Goal: Task Accomplishment & Management: Use online tool/utility

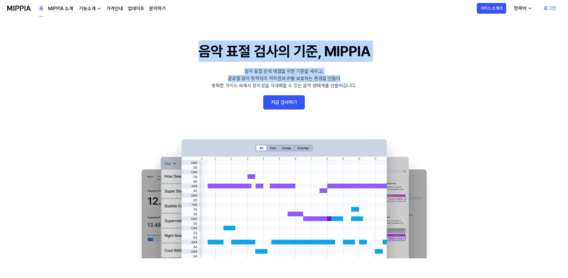
drag, startPoint x: 177, startPoint y: 43, endPoint x: 364, endPoint y: 79, distance: 190.4
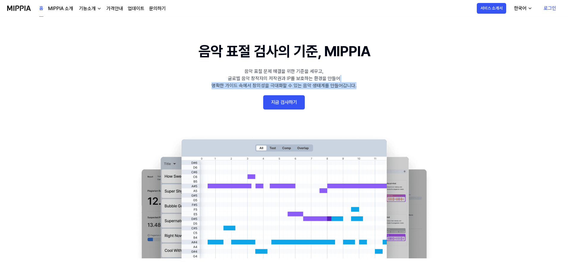
drag, startPoint x: 364, startPoint y: 87, endPoint x: 363, endPoint y: 75, distance: 12.9
click at [362, 76] on 배너 "음악 표절 검사의 기준, MIPPIA 음악 표절 문제 해결을 위한 기준을 세우고, 글로벌 음악 창작자의 저작권과 IP를 보호하는 환경을 만들어…" at bounding box center [284, 149] width 428 height 218
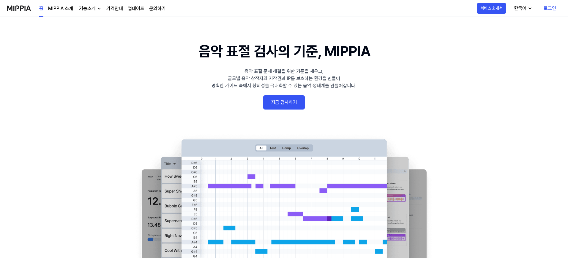
click at [364, 73] on 배너 "음악 표절 검사의 기준, MIPPIA 음악 표절 문제 해결을 위한 기준을 세우고, 글로벌 음악 창작자의 저작권과 IP를 보호하는 환경을 만들어…" at bounding box center [284, 149] width 428 height 218
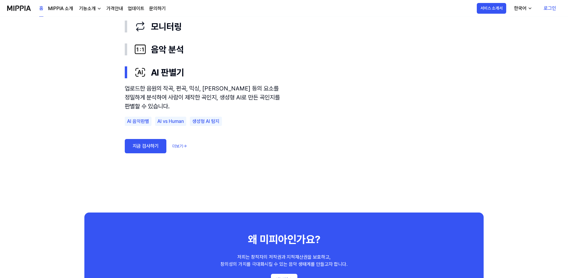
scroll to position [372, 0]
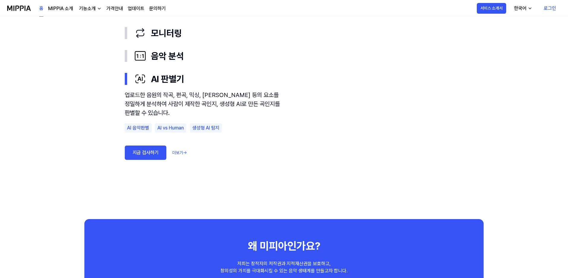
click at [145, 153] on link "지금 검사하기" at bounding box center [146, 152] width 42 height 14
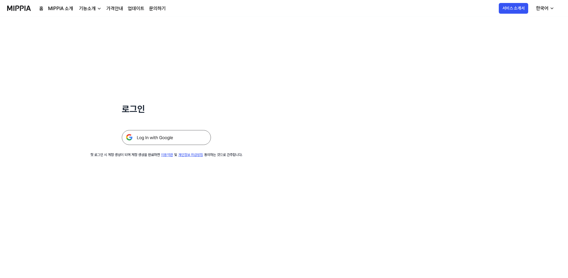
click at [180, 136] on img at bounding box center [166, 137] width 89 height 15
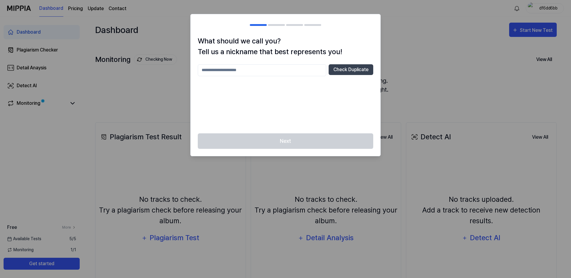
click at [272, 69] on input "text" at bounding box center [262, 70] width 128 height 12
click at [353, 71] on button "Check Duplicate" at bounding box center [350, 69] width 45 height 11
click at [270, 71] on input "******" at bounding box center [262, 70] width 128 height 12
type input "**********"
click at [351, 67] on button "Check Duplicate" at bounding box center [350, 69] width 45 height 11
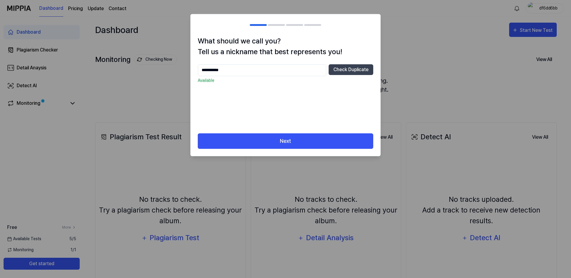
click at [303, 131] on div "**********" at bounding box center [286, 84] width 190 height 97
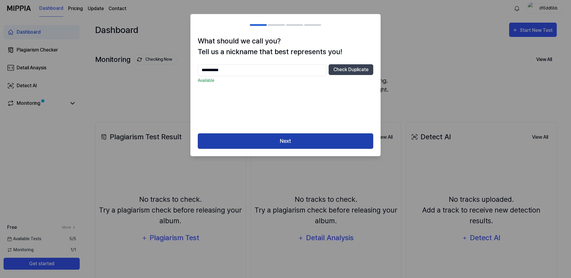
click at [302, 135] on button "Next" at bounding box center [285, 141] width 175 height 16
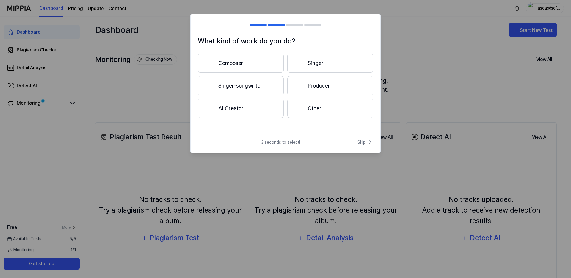
click at [235, 56] on button "Composer" at bounding box center [241, 63] width 86 height 19
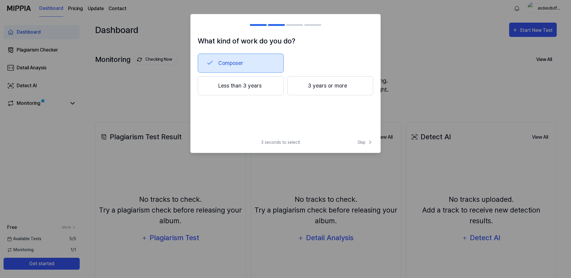
click at [260, 82] on button "Less than 3 years" at bounding box center [241, 85] width 86 height 19
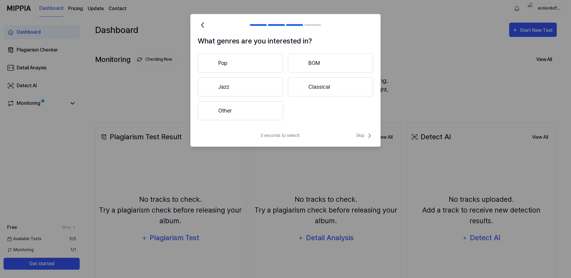
click at [252, 63] on button "Pop" at bounding box center [240, 63] width 85 height 19
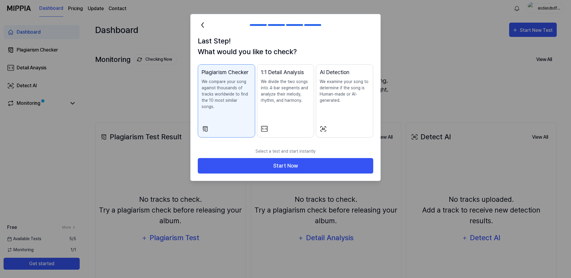
click at [329, 93] on p "We examine your song to determine if the song is Human-made or AI-generated." at bounding box center [345, 90] width 50 height 25
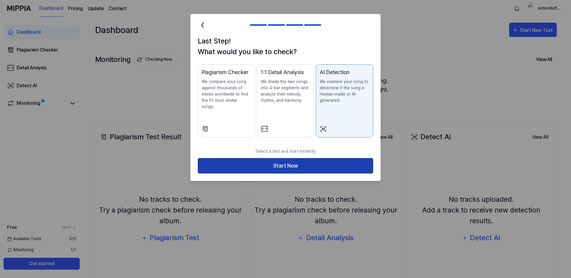
click at [287, 161] on button "Start Now" at bounding box center [285, 166] width 175 height 16
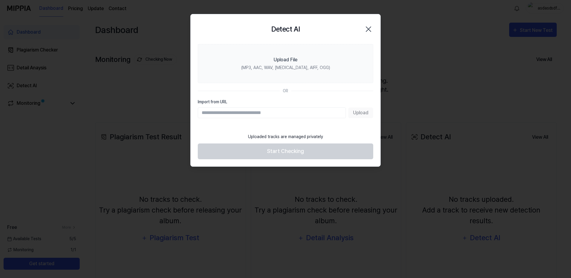
click at [260, 111] on input "Import from URL" at bounding box center [272, 112] width 148 height 11
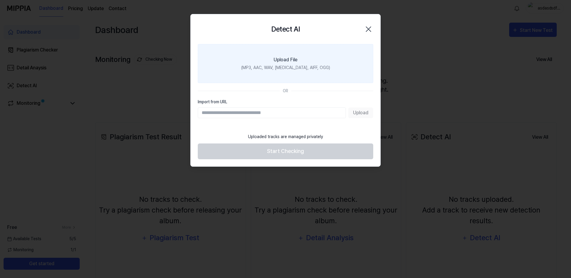
click at [287, 74] on label "Upload File (MP3, AAC, WAV, FLAC, AIFF, OGG)" at bounding box center [285, 63] width 175 height 39
click at [0, 0] on input "Upload File (MP3, AAC, WAV, FLAC, AIFF, OGG)" at bounding box center [0, 0] width 0 height 0
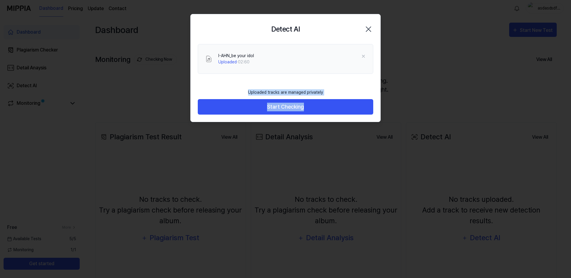
drag, startPoint x: 283, startPoint y: 115, endPoint x: 309, endPoint y: 121, distance: 26.0
click at [245, 84] on div "I-AHN_be your idol Uploaded · 02:60" at bounding box center [286, 65] width 190 height 42
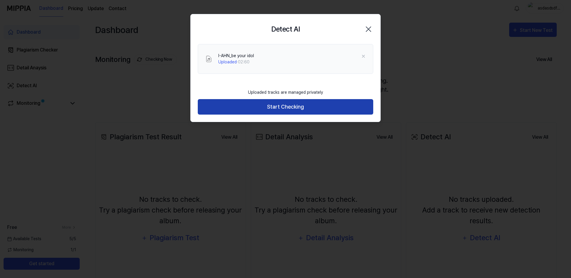
click at [281, 110] on button "Start Checking" at bounding box center [285, 107] width 175 height 16
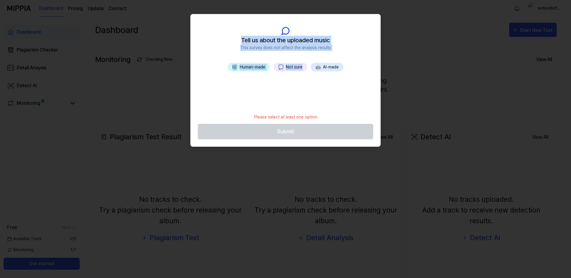
drag, startPoint x: 233, startPoint y: 36, endPoint x: 292, endPoint y: 103, distance: 88.7
click at [291, 103] on div "Tell us about the uploaded music This survey does not affect the analysis resul…" at bounding box center [286, 80] width 190 height 132
click at [292, 103] on div "🎼 Human-made 💬 Not sure 🤖 AI-made" at bounding box center [286, 87] width 190 height 48
click at [252, 67] on button "🎼 Human-made" at bounding box center [248, 67] width 43 height 9
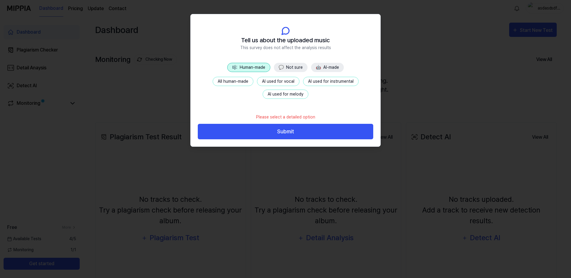
click at [306, 104] on div "🎼 Human-made 💬 Not sure 🤖 AI-made All human-made AI used for vocal AI used for …" at bounding box center [286, 87] width 190 height 48
drag, startPoint x: 246, startPoint y: 41, endPoint x: 343, endPoint y: 58, distance: 98.0
click at [343, 58] on header "Tell us about the uploaded music This survey does not affect the analysis resul…" at bounding box center [286, 38] width 190 height 48
click at [342, 57] on header "Tell us about the uploaded music This survey does not affect the analysis resul…" at bounding box center [286, 38] width 190 height 48
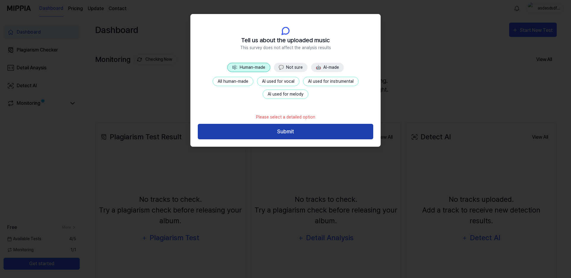
click at [284, 130] on button "Submit" at bounding box center [285, 132] width 175 height 16
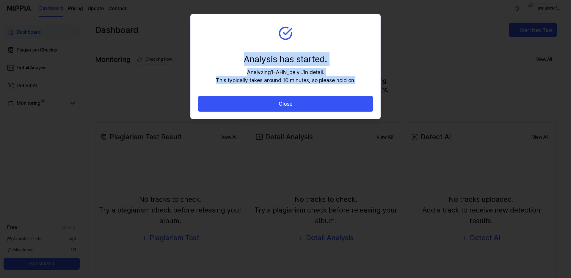
drag, startPoint x: 232, startPoint y: 48, endPoint x: 305, endPoint y: 91, distance: 84.9
click at [305, 91] on section "Analysis has started. Analyzing ' I-AHN_be y... ' in detail. This typically tak…" at bounding box center [286, 55] width 190 height 82
drag, startPoint x: 305, startPoint y: 91, endPoint x: 237, endPoint y: 56, distance: 76.7
click at [237, 56] on section "Analysis has started. Analyzing ' I-AHN_be y... ' in detail. This typically tak…" at bounding box center [286, 55] width 190 height 82
drag, startPoint x: 237, startPoint y: 55, endPoint x: 257, endPoint y: 73, distance: 27.2
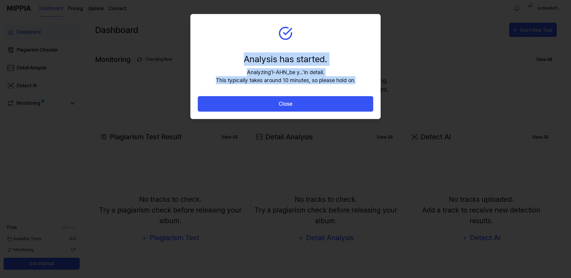
click at [237, 55] on div "Analysis has started." at bounding box center [285, 58] width 139 height 13
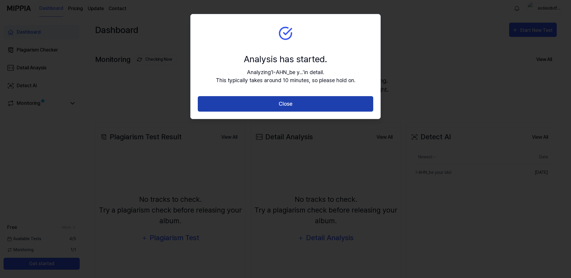
click at [287, 105] on button "Close" at bounding box center [285, 104] width 175 height 16
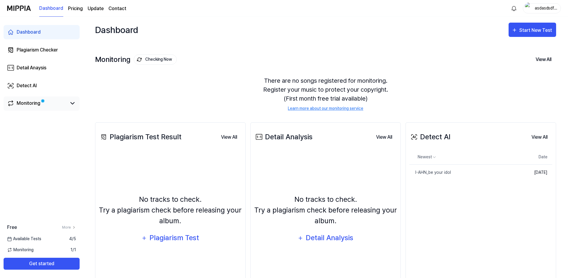
click at [41, 102] on span at bounding box center [43, 101] width 4 height 4
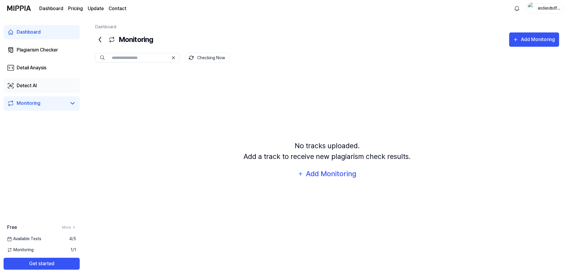
click at [42, 83] on link "Detect AI" at bounding box center [42, 85] width 76 height 14
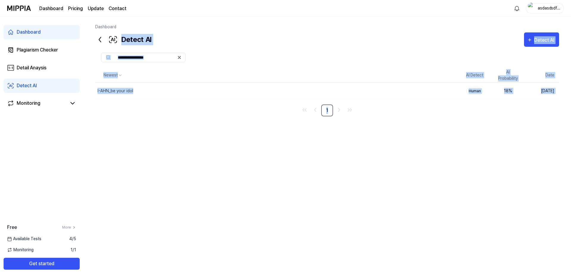
drag, startPoint x: 376, startPoint y: 102, endPoint x: 380, endPoint y: 183, distance: 81.6
click at [380, 183] on div "Dashboard Detect AI Detect AI Plagiarism Checker Detail Analysis Detect AI Newe…" at bounding box center [326, 147] width 487 height 261
click at [380, 183] on div "Newest AI Detect AI Probability Date I-AHN_be your idol Delete Human 18 % Aug 2…" at bounding box center [327, 158] width 464 height 180
click at [502, 114] on nav "1" at bounding box center [327, 110] width 464 height 12
click at [454, 161] on div "Newest AI Detect AI Probability Date I-AHN_be your idol Delete Human 18 % Aug 2…" at bounding box center [327, 158] width 464 height 180
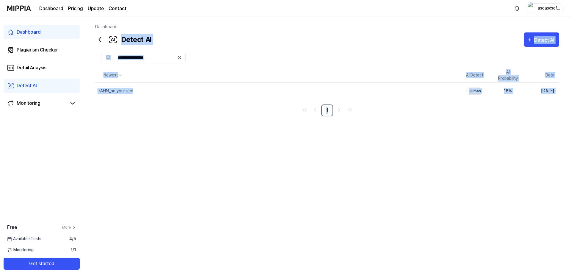
click at [405, 222] on div "Newest AI Detect AI Probability Date I-AHN_be your idol Delete Human 18 % Aug 2…" at bounding box center [327, 158] width 464 height 180
click at [417, 36] on div "Detect AI Detect AI" at bounding box center [327, 39] width 464 height 14
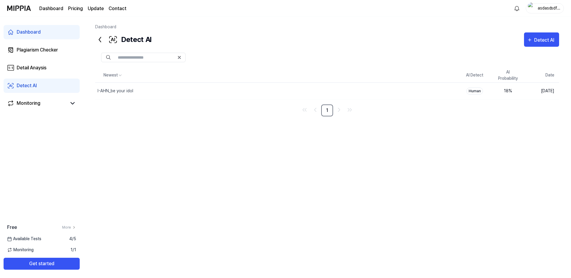
click at [470, 27] on div "Dashboard" at bounding box center [327, 28] width 464 height 9
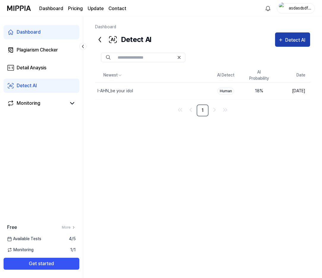
click at [292, 37] on div "Detect AI" at bounding box center [296, 40] width 22 height 8
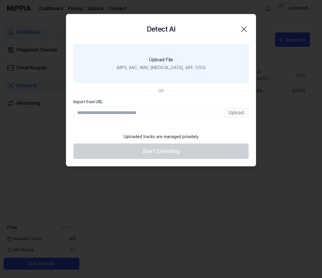
click at [160, 64] on div "(MP3, AAC, WAV, FLAC, AIFF, OGG)" at bounding box center [161, 67] width 89 height 6
click at [0, 0] on input "Upload File (MP3, AAC, WAV, FLAC, AIFF, OGG)" at bounding box center [0, 0] width 0 height 0
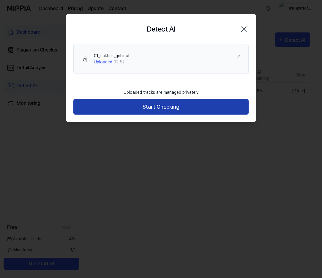
click at [149, 111] on button "Start Checking" at bounding box center [160, 107] width 175 height 16
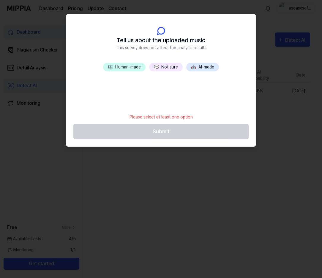
click at [166, 64] on button "💬 Not sure" at bounding box center [166, 67] width 34 height 9
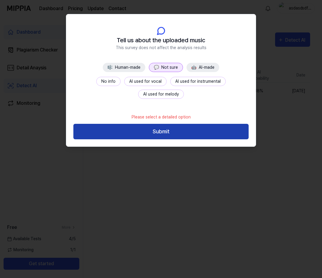
click at [170, 134] on button "Submit" at bounding box center [160, 132] width 175 height 16
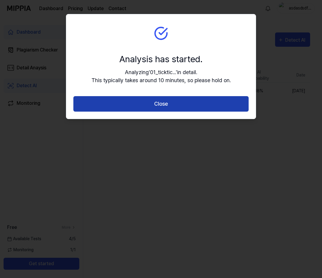
click at [161, 98] on button "Close" at bounding box center [160, 104] width 175 height 16
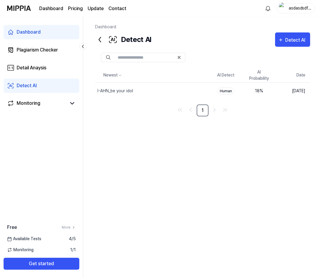
click at [231, 157] on div "Newest AI Detect AI Probability Date I-AHN_be your idol Delete Human 18 % Aug 2…" at bounding box center [202, 158] width 215 height 180
click at [245, 150] on div "Newest AI Detect AI Probability Date I-AHN_be your idol Delete Human 18 % Aug 2…" at bounding box center [202, 158] width 215 height 180
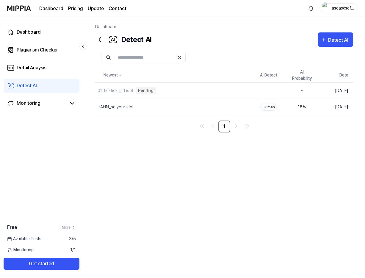
click at [322, 166] on div "Dashboard Detect AI Detect AI Plagiarism Checker Detail Analysis Detect AI Newe…" at bounding box center [223, 147] width 281 height 261
drag, startPoint x: 314, startPoint y: 137, endPoint x: 284, endPoint y: 39, distance: 102.7
click at [282, 36] on div "Dashboard Detect AI Detect AI Plagiarism Checker Detail Analysis Detect AI Newe…" at bounding box center [223, 147] width 281 height 261
click at [276, 162] on div "Newest AI Detect AI Probability Date 01_ticktick_girl idol Pending Delete - Aug…" at bounding box center [224, 158] width 258 height 180
click at [287, 161] on div "Newest AI Detect AI Probability Date 01_ticktick_girl idol Pending Delete - Aug…" at bounding box center [224, 158] width 258 height 180
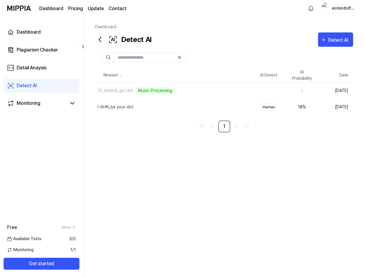
click at [252, 182] on div "Newest AI Detect AI Probability Date 01_ticktick_girl idol Music Processing Del…" at bounding box center [224, 158] width 258 height 180
click at [184, 158] on div "Newest AI Detect AI Probability Date 01_ticktick_girl idol Music Processing Del…" at bounding box center [224, 158] width 258 height 180
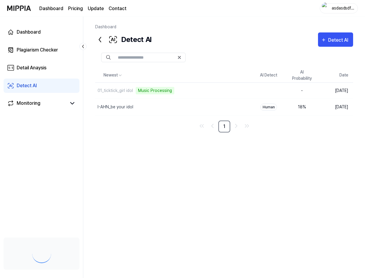
click at [157, 165] on div "Newest AI Detect AI Probability Date 01_ticktick_girl idol Music Processing Del…" at bounding box center [224, 158] width 258 height 180
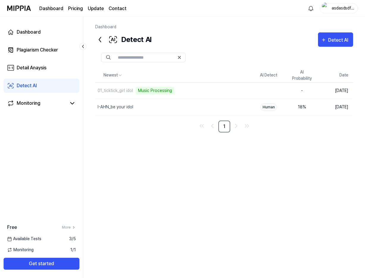
click at [187, 164] on div "Newest AI Detect AI Probability Date 01_ticktick_girl idol Music Processing Del…" at bounding box center [224, 158] width 258 height 180
click at [206, 175] on div "Newest AI Detect AI Probability Date 01_ticktick_girl idol Music Processing Del…" at bounding box center [224, 158] width 258 height 180
drag, startPoint x: 9, startPoint y: 226, endPoint x: 58, endPoint y: 225, distance: 48.8
click at [58, 225] on div "Free More" at bounding box center [41, 227] width 83 height 7
click at [55, 215] on div "Dashboard Plagiarism Checker Detail Anaysis Detect AI Monitoring Free More Avai…" at bounding box center [41, 147] width 83 height 261
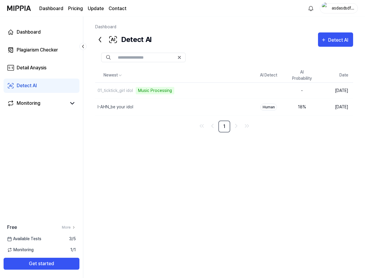
click at [78, 9] on page\) "Pricing" at bounding box center [75, 8] width 15 height 7
click at [222, 173] on div "Newest AI Detect AI Probability Date 01_ticktick_girl idol Delete Human 2 % [DA…" at bounding box center [224, 158] width 258 height 180
drag, startPoint x: 266, startPoint y: 163, endPoint x: 234, endPoint y: 35, distance: 132.0
click at [235, 33] on div "Dashboard Detect AI Detect AI Plagiarism Checker Detail Analysis Detect AI Newe…" at bounding box center [223, 147] width 281 height 261
click at [292, 182] on div "Newest AI Detect AI Probability Date 01_ticktick_girl idol Delete Human 2 % [DA…" at bounding box center [224, 158] width 258 height 180
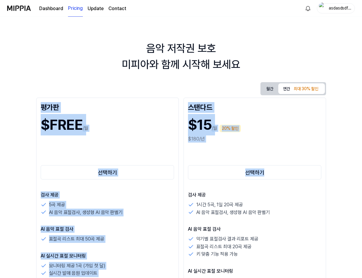
drag, startPoint x: 169, startPoint y: 85, endPoint x: 183, endPoint y: 186, distance: 101.5
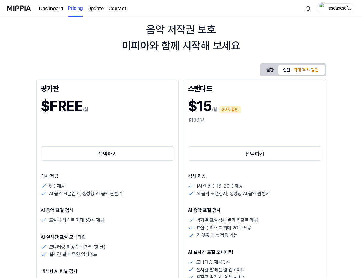
scroll to position [25, 0]
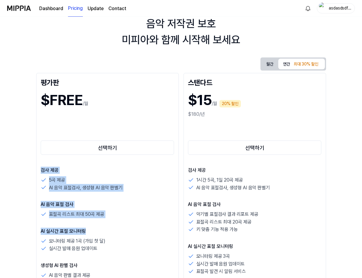
drag, startPoint x: 139, startPoint y: 167, endPoint x: 135, endPoint y: 234, distance: 66.7
click at [135, 234] on div "평가판 $FREE /월 선택하기 검사 제공 5곡 제공 AI 음악 표절검사, 생성형 AI 음악 판별기 AI 음악 표절 검사 표절곡 리스트 최대 …" at bounding box center [107, 231] width 143 height 317
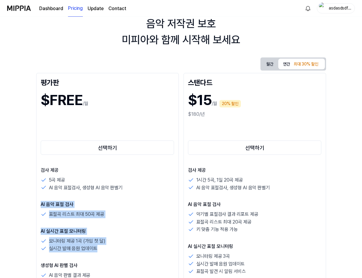
drag, startPoint x: 134, startPoint y: 247, endPoint x: 146, endPoint y: 189, distance: 58.9
click at [146, 189] on div "검사 제공 5곡 제공 AI 음악 표절검사, 생성형 AI 음악 판별기 AI 음악 표절 검사 표절곡 리스트 최대 50곡 제공 AI 실시간 표절 모…" at bounding box center [108, 235] width 134 height 139
drag, startPoint x: 147, startPoint y: 188, endPoint x: 145, endPoint y: 252, distance: 63.9
click at [145, 252] on div "검사 제공 5곡 제공 AI 음악 표절검사, 생성형 AI 음악 판별기 AI 음악 표절 검사 표절곡 리스트 최대 50곡 제공 AI 실시간 표절 모…" at bounding box center [108, 235] width 134 height 139
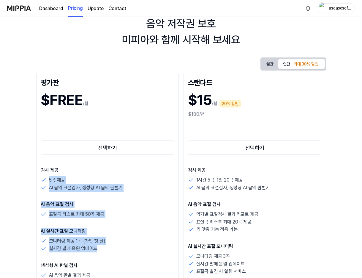
drag, startPoint x: 147, startPoint y: 252, endPoint x: 164, endPoint y: 170, distance: 83.4
click at [164, 171] on div "검사 제공 5곡 제공 AI 음악 표절검사, 생성형 AI 음악 판별기 AI 음악 표절 검사 표절곡 리스트 최대 50곡 제공 AI 실시간 표절 모…" at bounding box center [108, 235] width 134 height 139
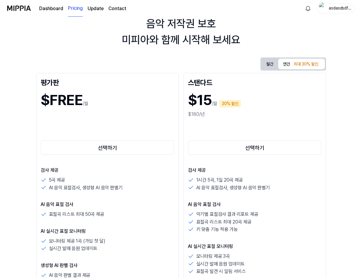
click at [164, 170] on p "검사 제공" at bounding box center [108, 169] width 134 height 7
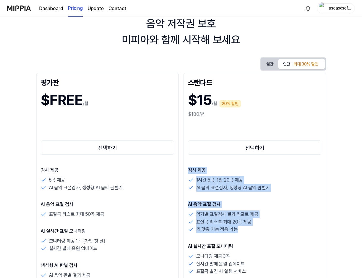
drag, startPoint x: 237, startPoint y: 184, endPoint x: 231, endPoint y: 239, distance: 55.0
click at [231, 238] on div "스탠다드 $15 /월 20% 할인 $180/년 선택하기 검사 제공 1시간 5곡, 1일 20곡 제공 AI 음악 표절검사, 생성형 AI 음악 판별…" at bounding box center [255, 231] width 143 height 317
drag, startPoint x: 231, startPoint y: 239, endPoint x: 204, endPoint y: 218, distance: 33.3
click at [231, 239] on div "검사 제공 1시간 5곡, 1일 20곡 제공 AI 음악 표절검사, 생성형 AI 음악 판별기 AI 음악 표절 검사 악기별 표절검사 결과 리포트 제…" at bounding box center [255, 250] width 134 height 169
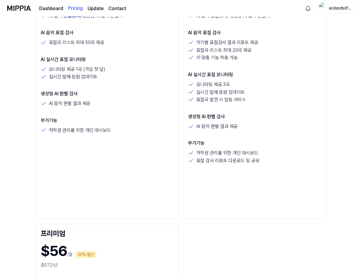
scroll to position [0, 0]
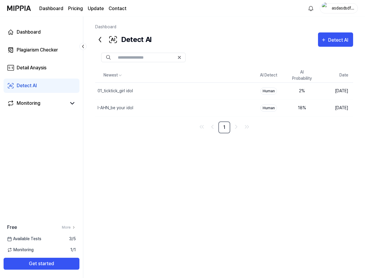
click at [271, 175] on div "Newest AI Detect AI Probability Date 01_ticktick_girl idol Delete Human 2 % [DA…" at bounding box center [224, 158] width 258 height 180
click at [299, 156] on div "Newest AI Detect AI Probability Date 01_ticktick_girl idol Delete Human 2 % [DA…" at bounding box center [224, 158] width 258 height 180
